Goal: Find contact information: Obtain details needed to contact an individual or organization

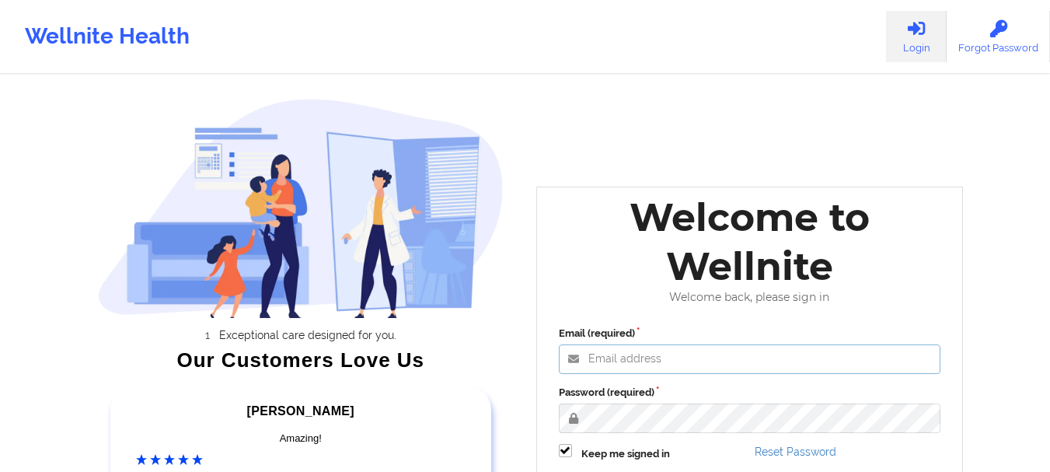
type input "[EMAIL_ADDRESS][DOMAIN_NAME]"
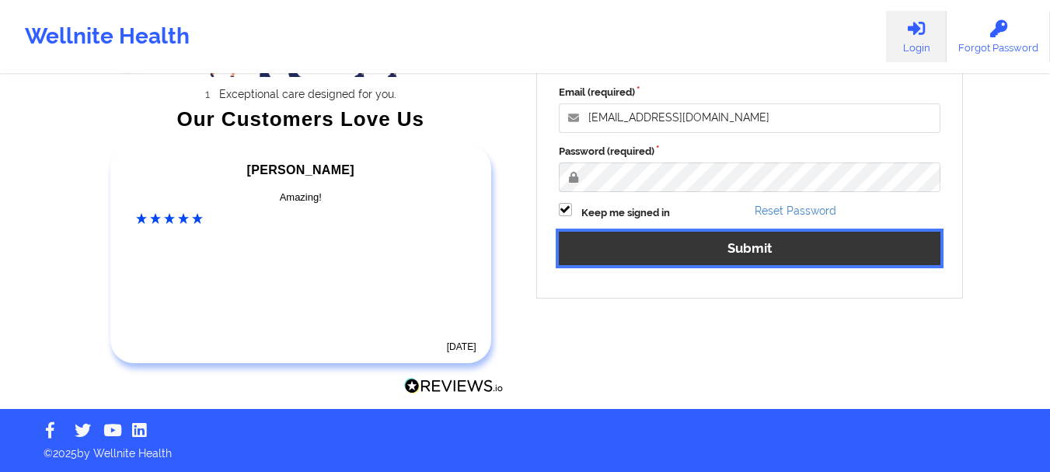
click at [671, 236] on button "Submit" at bounding box center [750, 248] width 382 height 33
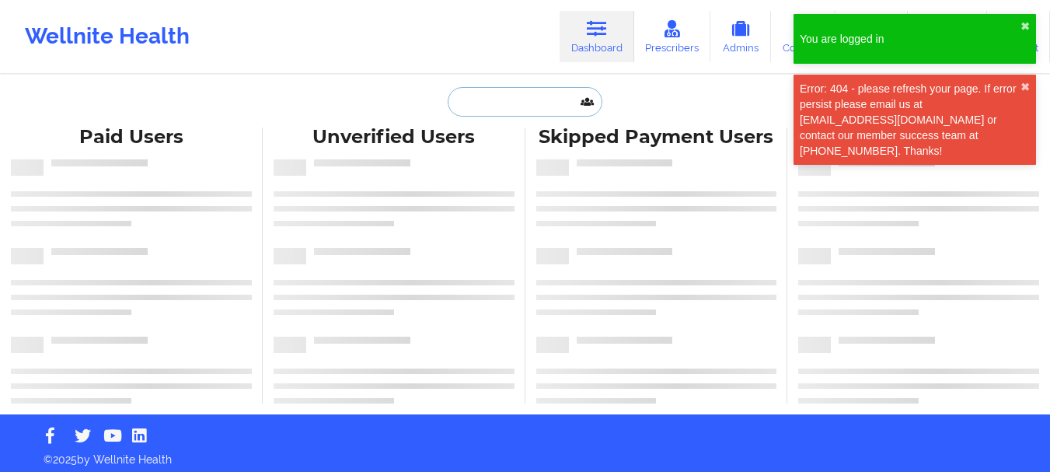
click at [507, 109] on input "text" at bounding box center [525, 102] width 154 height 30
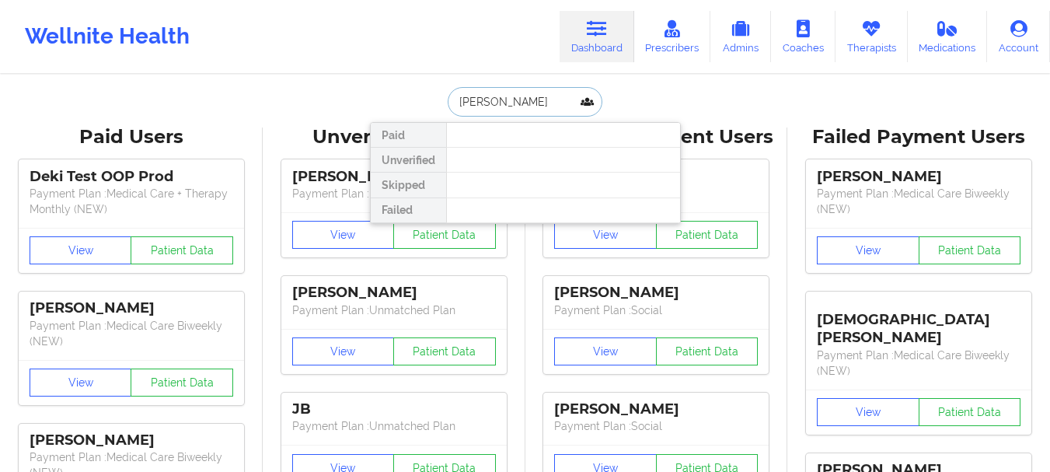
type input "[PERSON_NAME]"
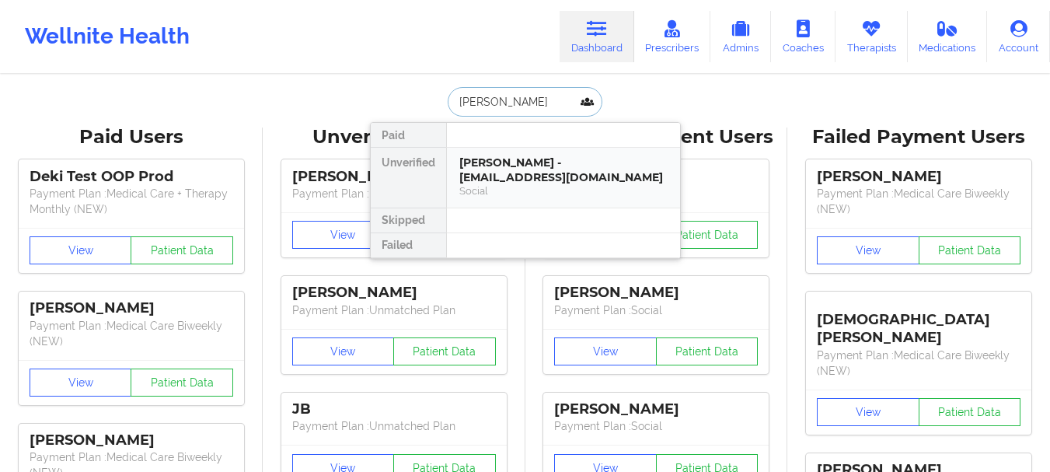
click at [504, 175] on div "[PERSON_NAME] - [EMAIL_ADDRESS][DOMAIN_NAME]" at bounding box center [563, 169] width 208 height 29
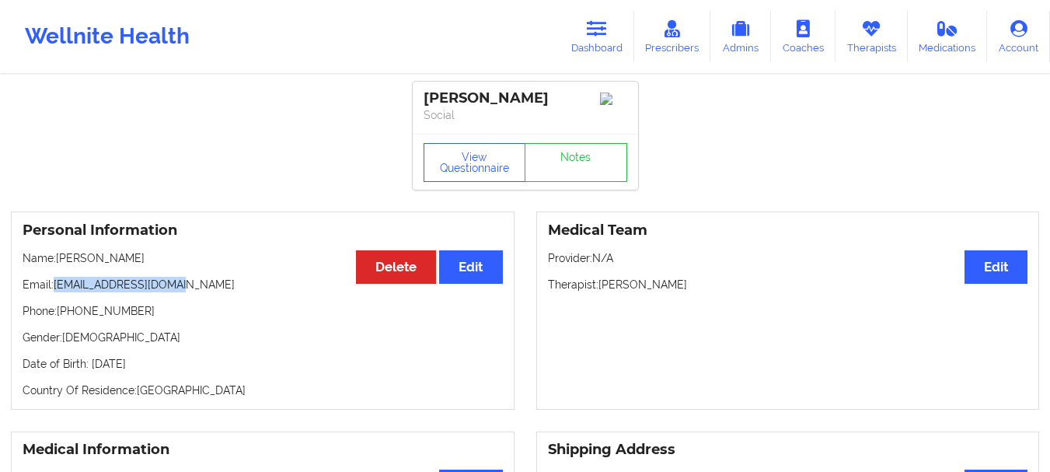
drag, startPoint x: 166, startPoint y: 291, endPoint x: 54, endPoint y: 292, distance: 112.7
click at [54, 292] on p "Email: [EMAIL_ADDRESS][DOMAIN_NAME]" at bounding box center [263, 285] width 480 height 16
copy p "[EMAIL_ADDRESS][DOMAIN_NAME]"
